Goal: Communication & Community: Answer question/provide support

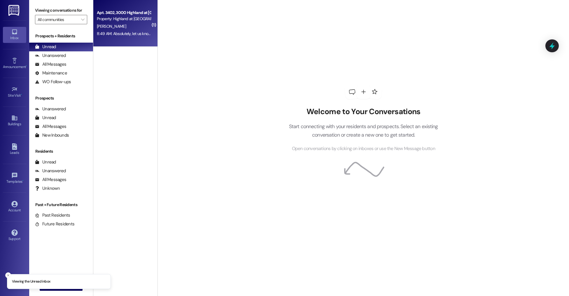
click at [124, 32] on div "8:49 AM: Absolutely, let us know if you need anything else :) Have a great [DAT…" at bounding box center [165, 33] width 136 height 5
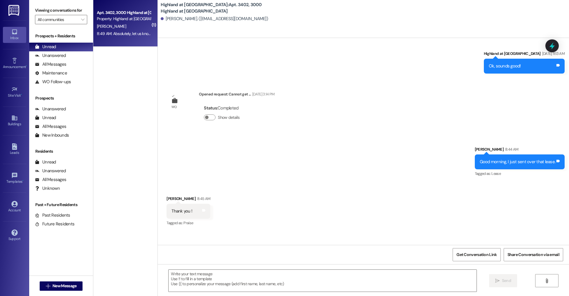
scroll to position [1213, 0]
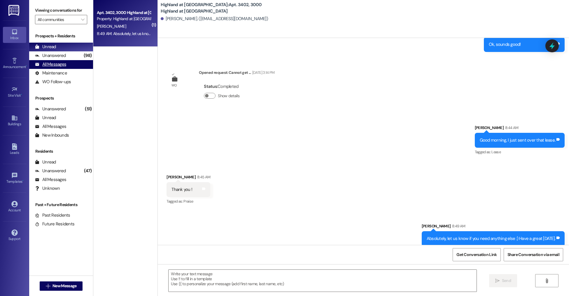
click at [72, 62] on div "All Messages (undefined)" at bounding box center [61, 64] width 64 height 9
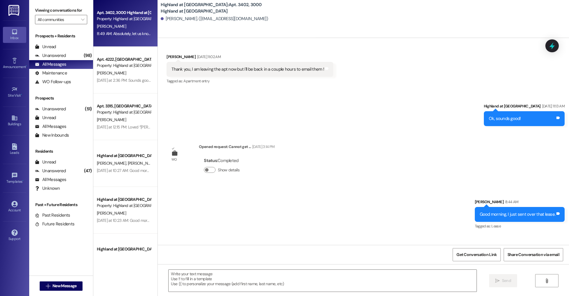
scroll to position [1172, 0]
